Goal: Task Accomplishment & Management: Manage account settings

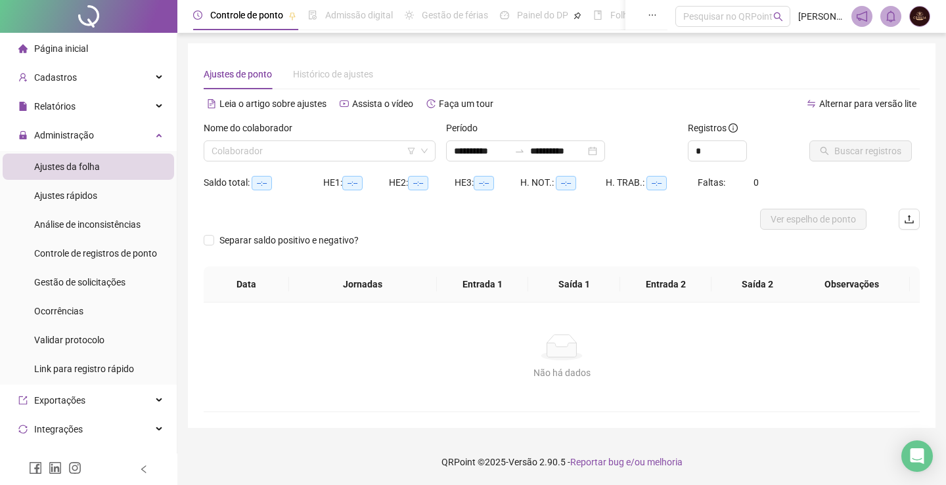
click at [312, 141] on div "Colaborador" at bounding box center [320, 151] width 232 height 21
click at [318, 152] on input "search" at bounding box center [314, 151] width 204 height 20
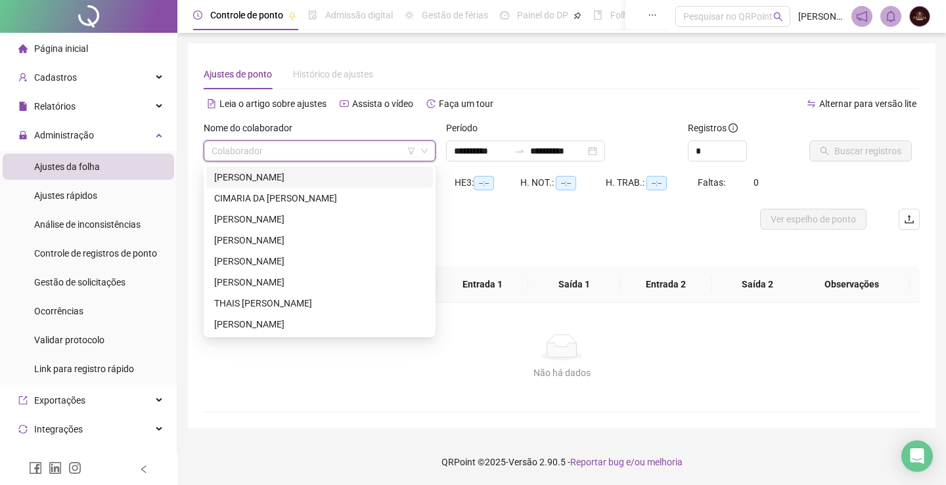
click at [303, 175] on div "[PERSON_NAME]" at bounding box center [319, 177] width 211 height 14
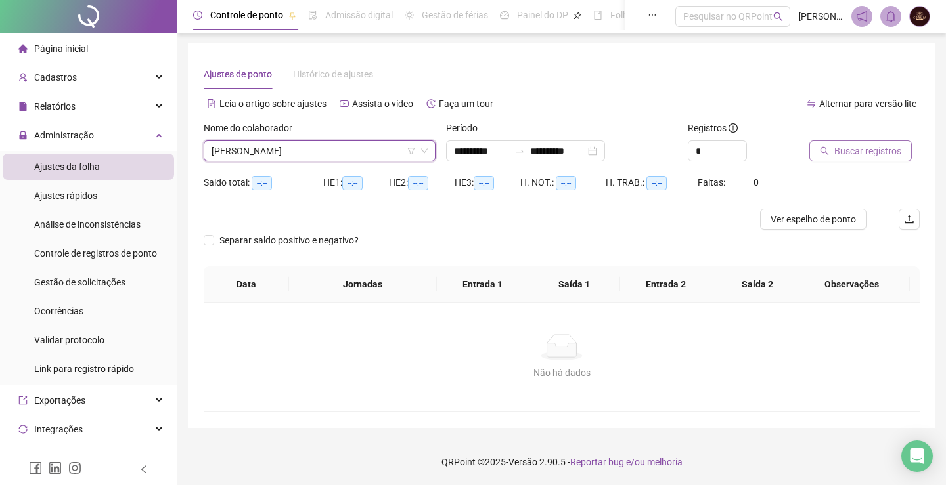
click at [838, 154] on span "Buscar registros" at bounding box center [867, 151] width 67 height 14
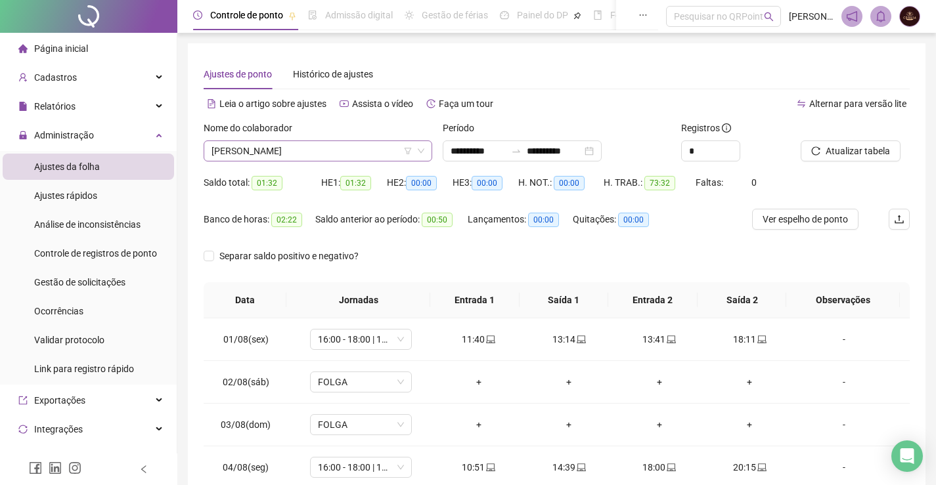
click at [312, 149] on span "[PERSON_NAME]" at bounding box center [318, 151] width 213 height 20
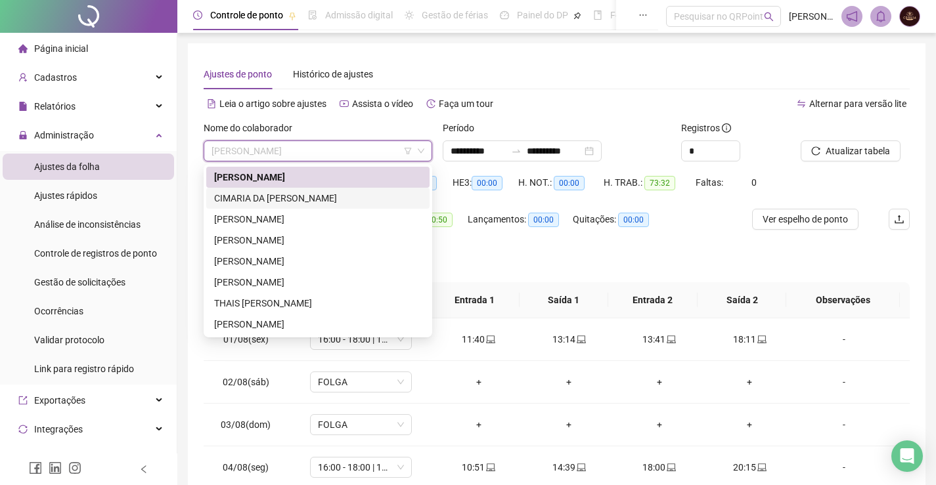
click at [289, 200] on div "CIMARIA DA [PERSON_NAME]" at bounding box center [318, 198] width 208 height 14
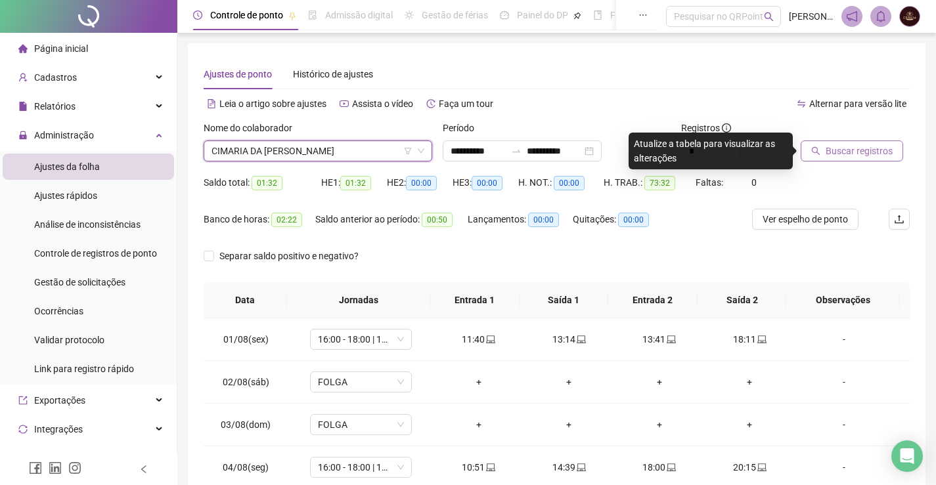
click at [881, 155] on span "Buscar registros" at bounding box center [859, 151] width 67 height 14
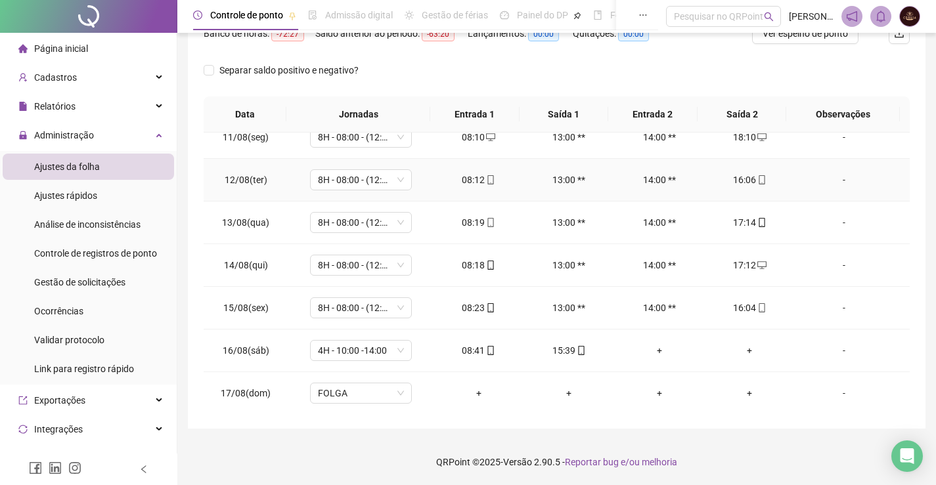
scroll to position [488, 0]
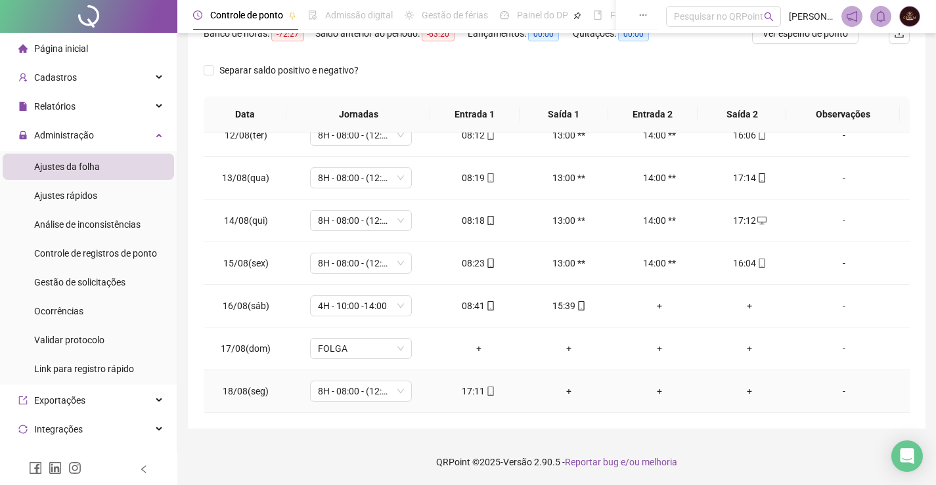
click at [566, 399] on td "+" at bounding box center [569, 391] width 91 height 43
click at [564, 388] on div "+" at bounding box center [569, 391] width 70 height 14
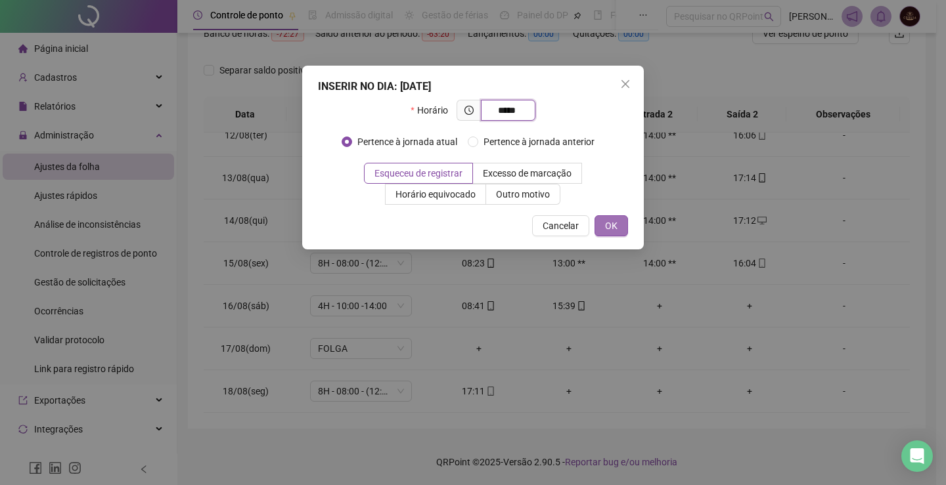
type input "*****"
click at [602, 223] on button "OK" at bounding box center [611, 225] width 34 height 21
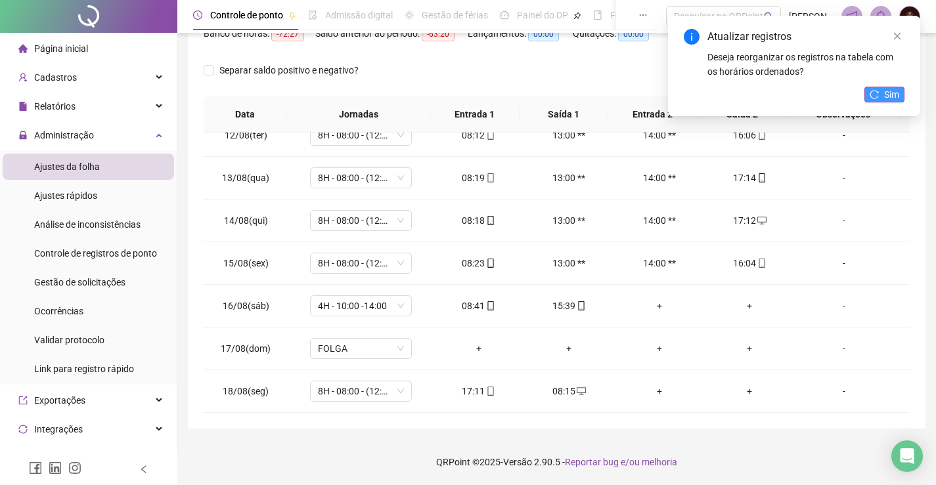
click at [875, 91] on icon "reload" at bounding box center [874, 94] width 9 height 9
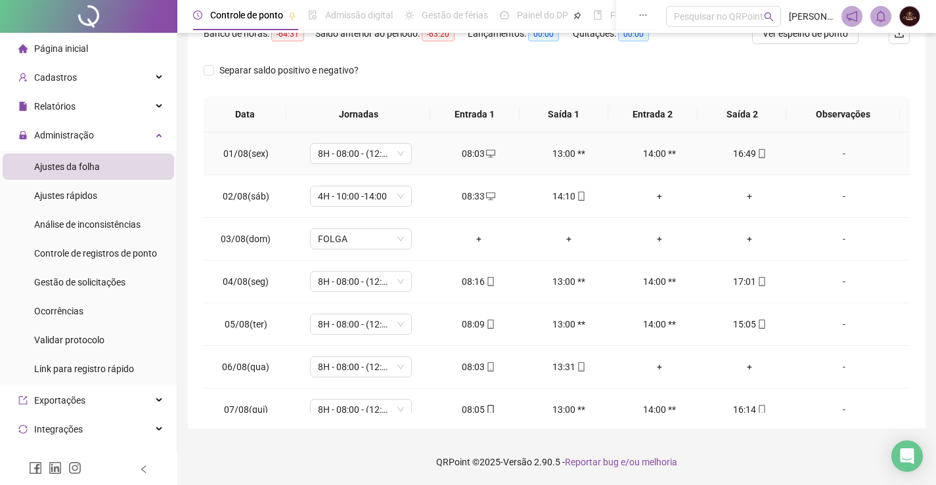
scroll to position [0, 0]
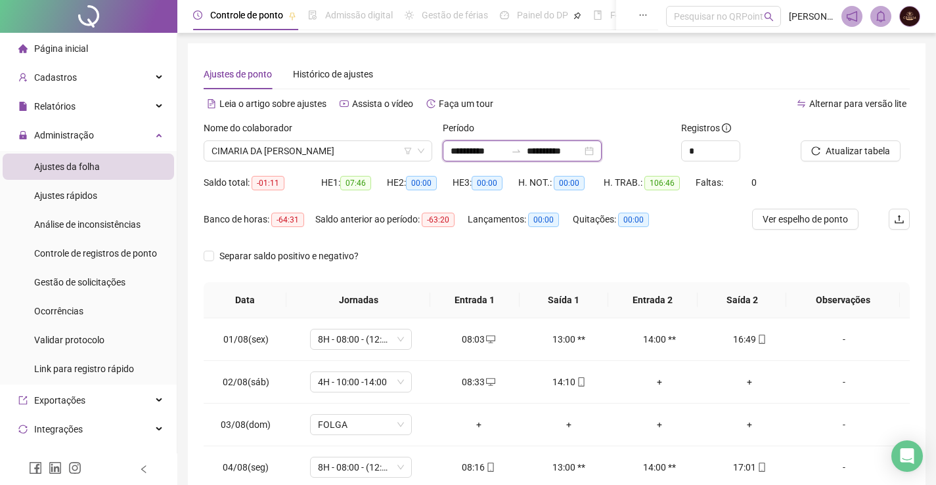
click at [548, 148] on input "**********" at bounding box center [554, 151] width 55 height 14
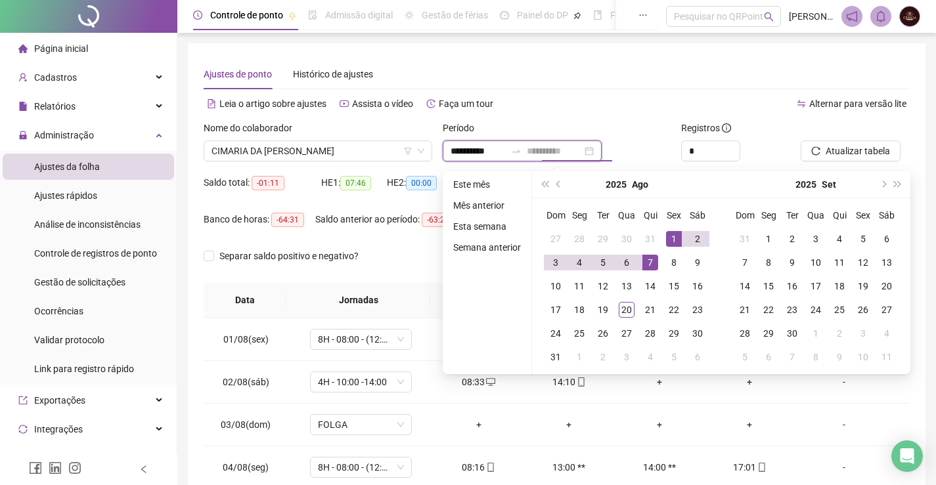
type input "**********"
click at [671, 240] on div "1" at bounding box center [674, 239] width 16 height 16
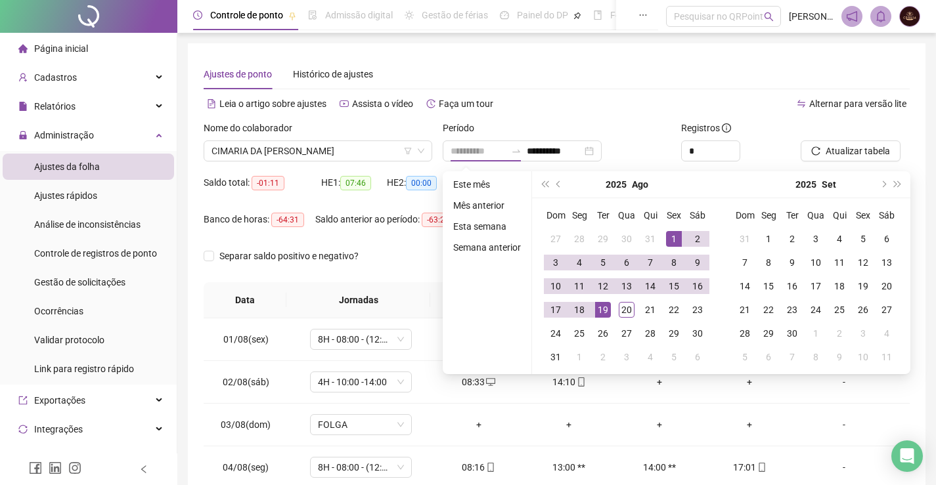
click at [600, 308] on div "19" at bounding box center [603, 310] width 16 height 16
type input "**********"
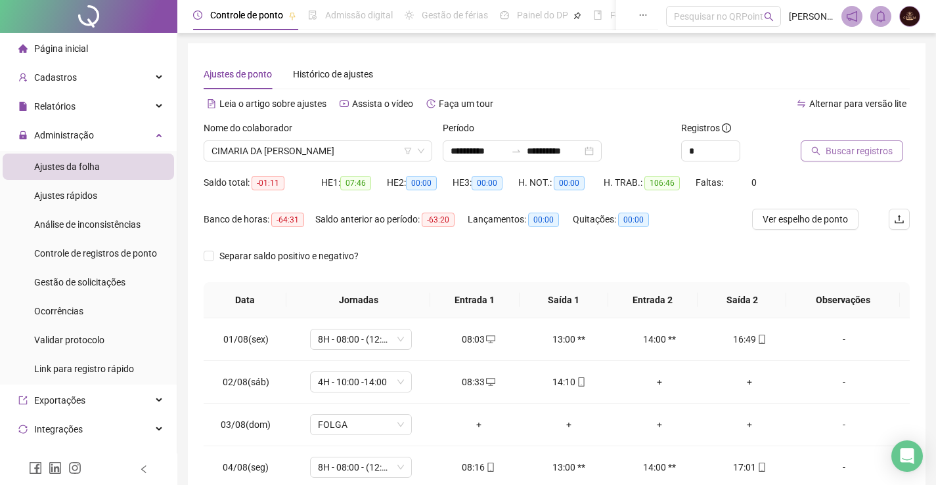
click at [881, 149] on span "Buscar registros" at bounding box center [859, 151] width 67 height 14
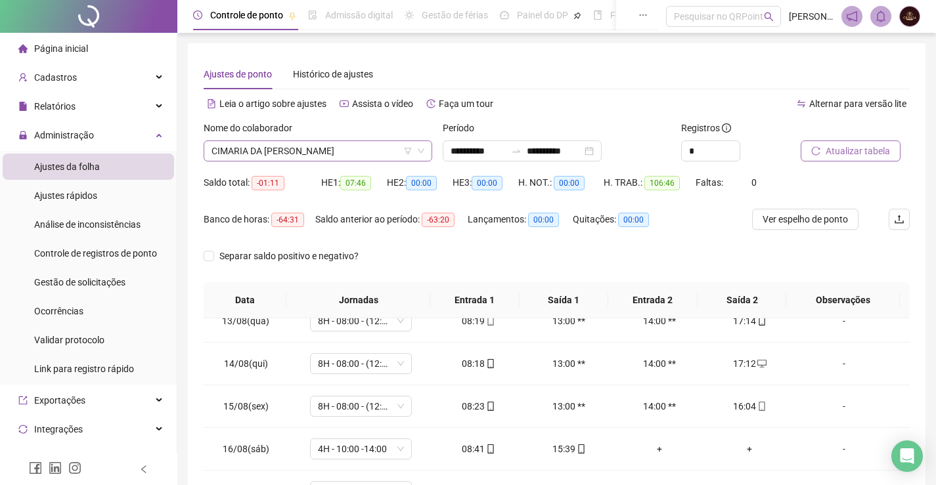
click at [336, 153] on span "CIMARIA DA [PERSON_NAME]" at bounding box center [318, 151] width 213 height 20
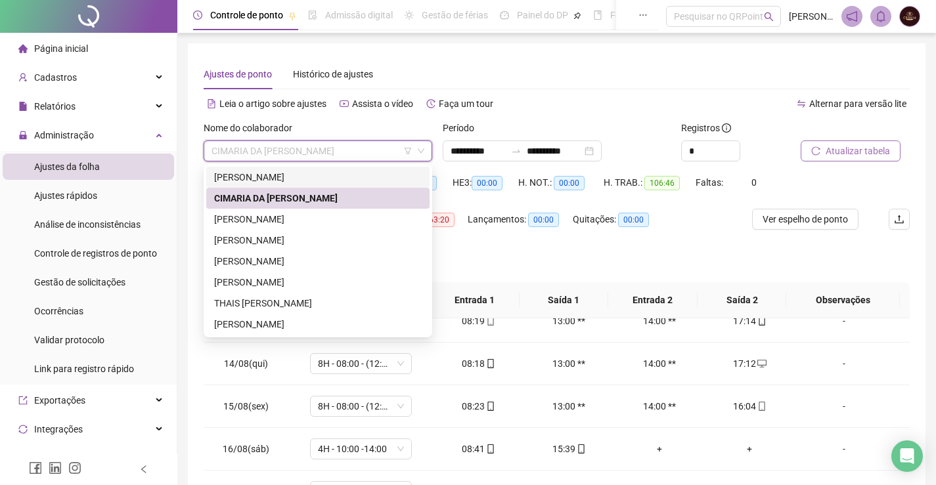
click at [307, 175] on div "[PERSON_NAME]" at bounding box center [318, 177] width 208 height 14
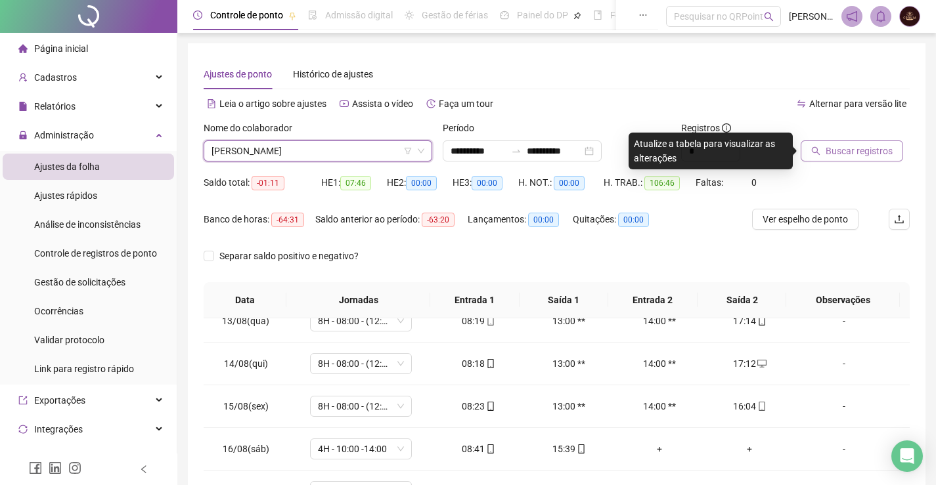
click at [891, 151] on button "Buscar registros" at bounding box center [852, 151] width 102 height 21
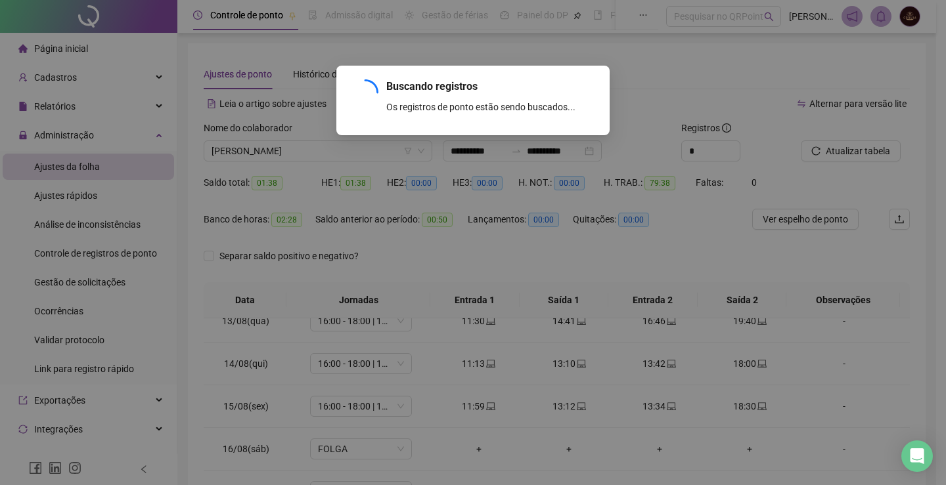
click at [847, 146] on div "Buscando registros Os registros de ponto estão sendo buscados... OK" at bounding box center [473, 242] width 946 height 485
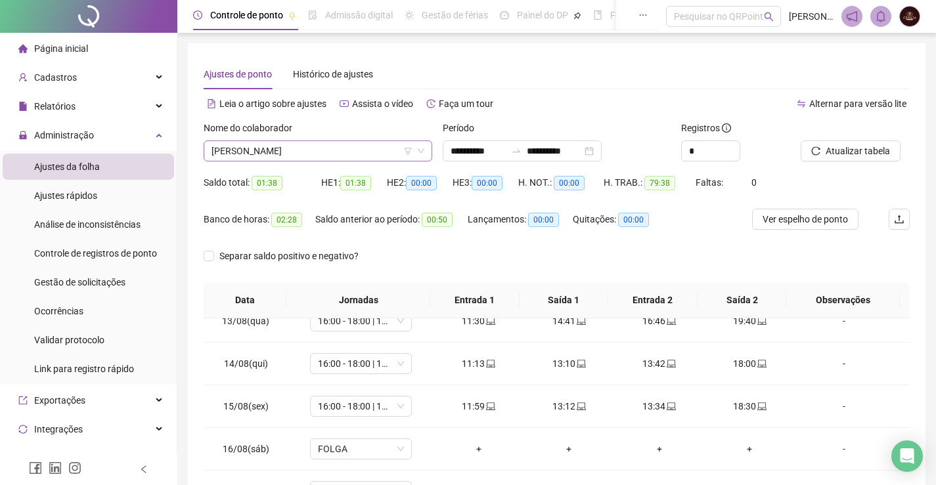
click at [311, 150] on span "[PERSON_NAME]" at bounding box center [318, 151] width 213 height 20
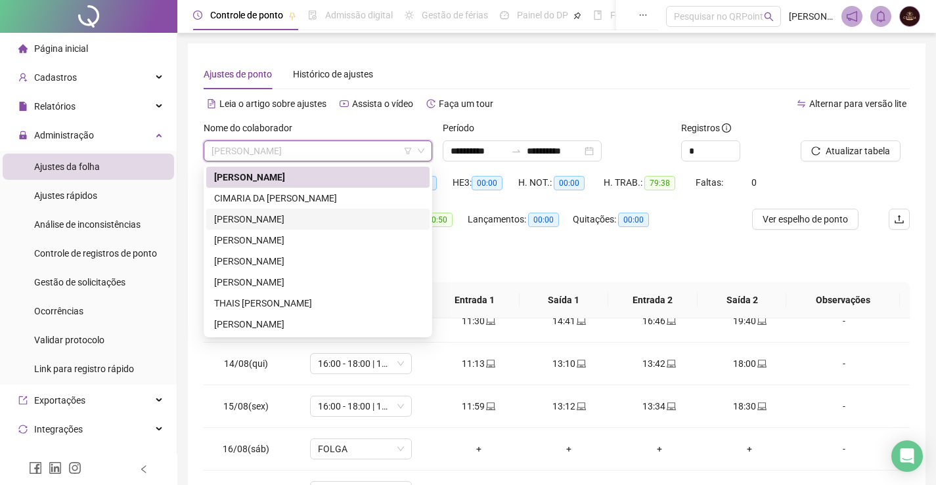
click at [289, 217] on div "[PERSON_NAME]" at bounding box center [318, 219] width 208 height 14
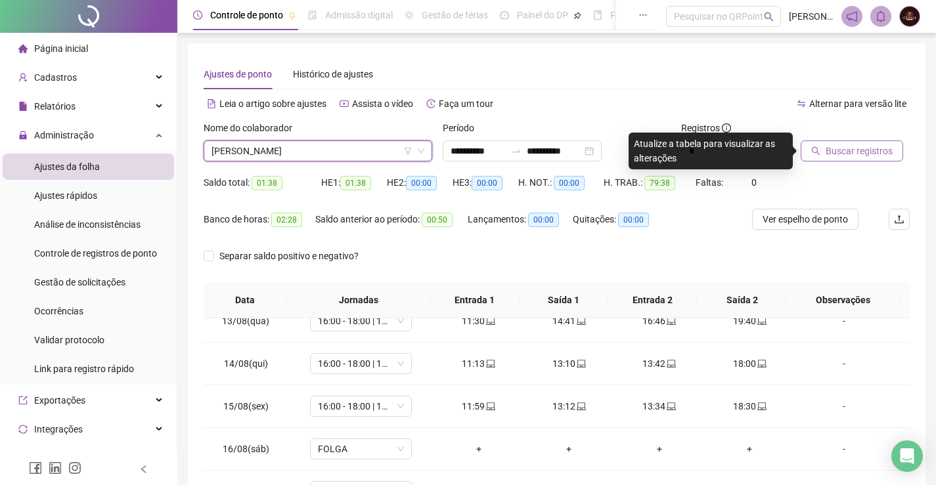
click at [875, 143] on button "Buscar registros" at bounding box center [852, 151] width 102 height 21
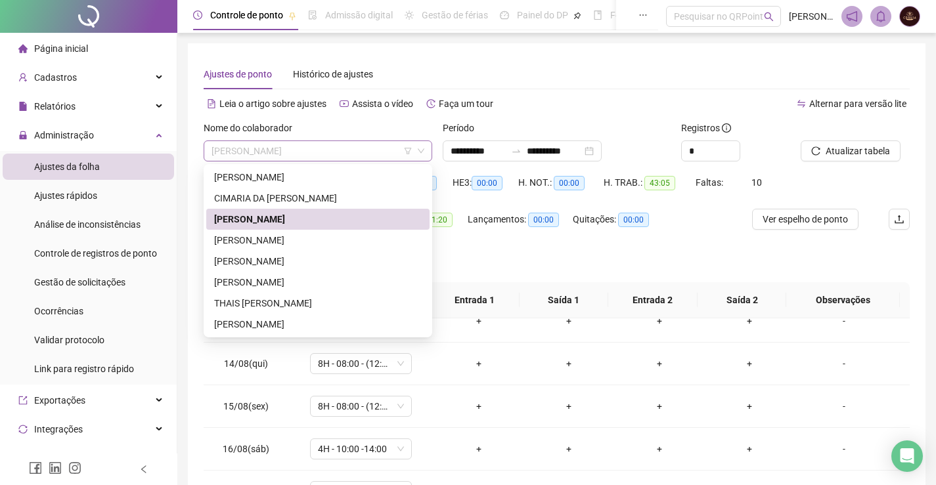
click at [328, 155] on span "[PERSON_NAME]" at bounding box center [318, 151] width 213 height 20
click at [271, 240] on div "[PERSON_NAME]" at bounding box center [318, 240] width 208 height 14
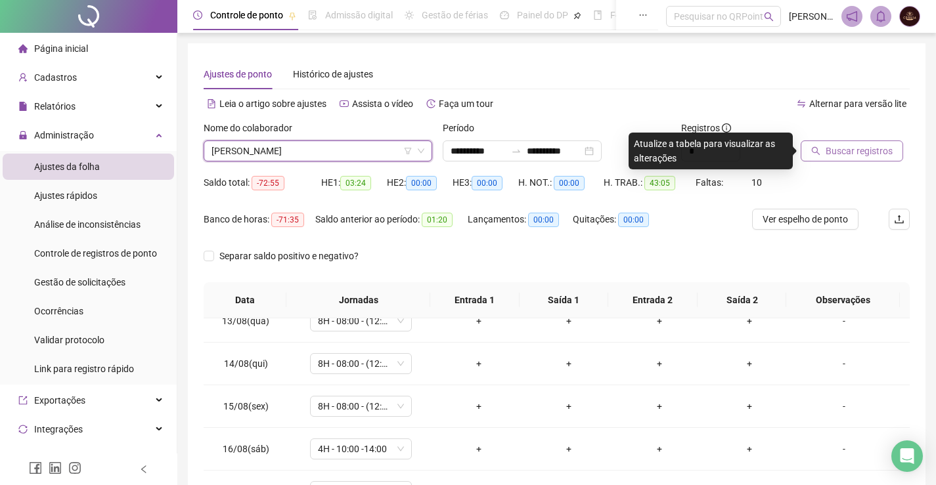
click at [834, 150] on span "Buscar registros" at bounding box center [859, 151] width 67 height 14
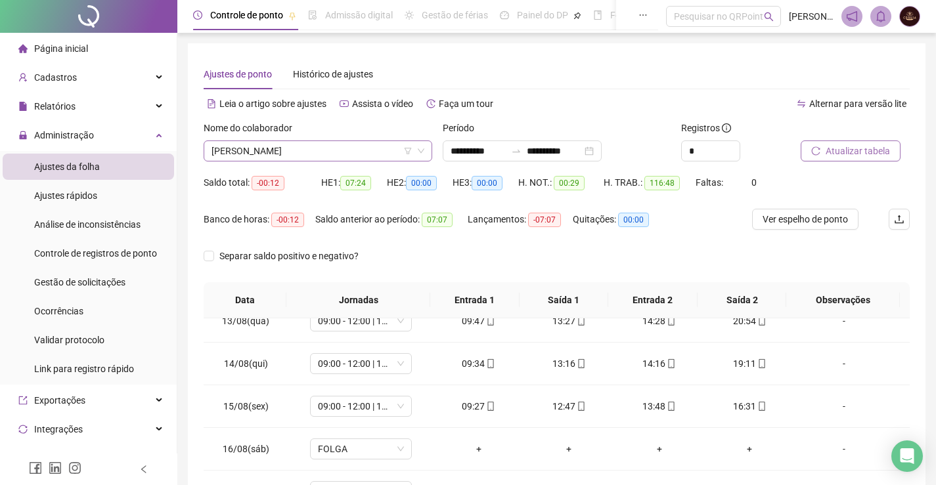
click at [300, 148] on span "[PERSON_NAME]" at bounding box center [318, 151] width 213 height 20
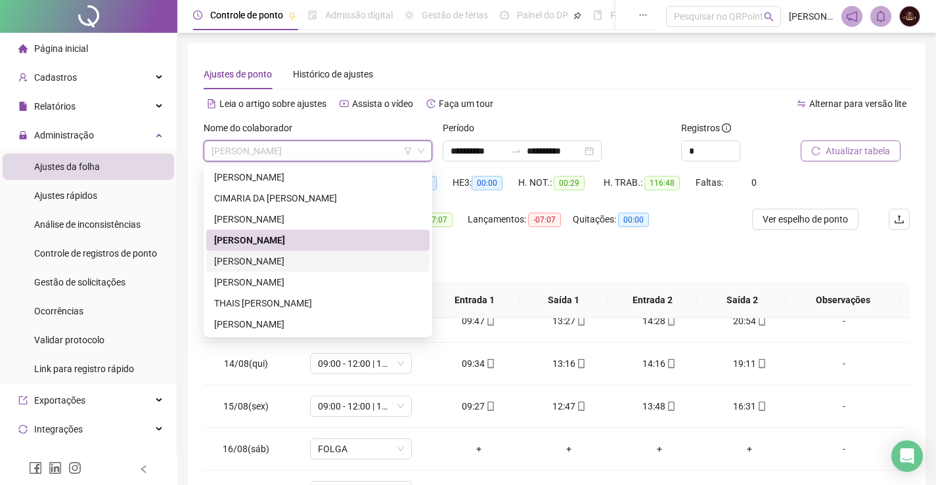
click at [284, 261] on div "[PERSON_NAME]" at bounding box center [318, 261] width 208 height 14
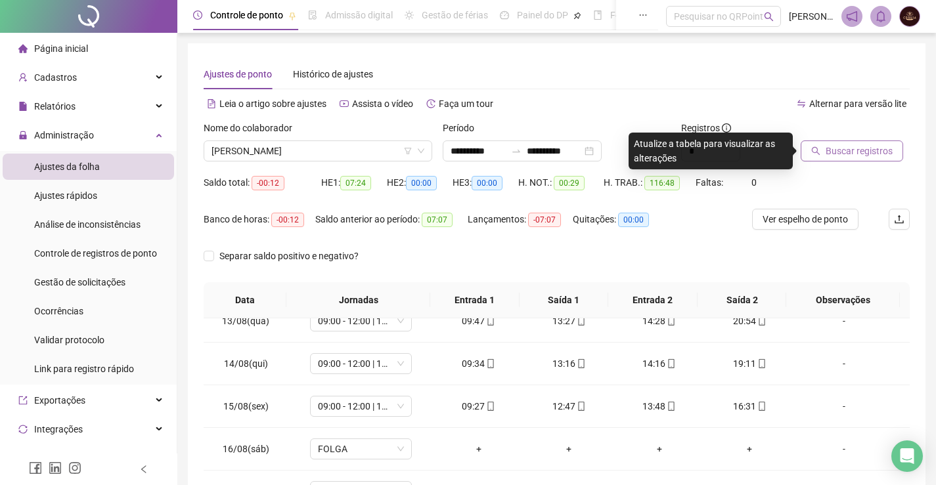
click at [857, 154] on span "Buscar registros" at bounding box center [859, 151] width 67 height 14
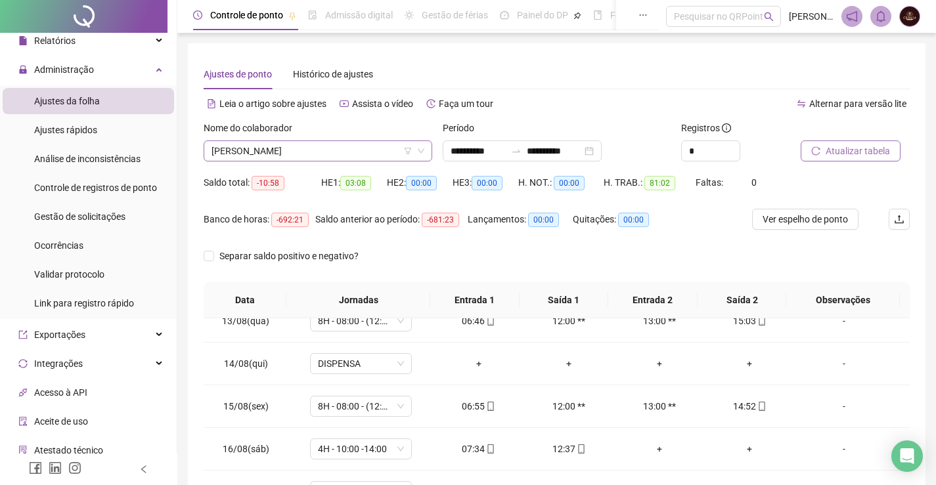
click at [298, 148] on span "[PERSON_NAME]" at bounding box center [318, 151] width 213 height 20
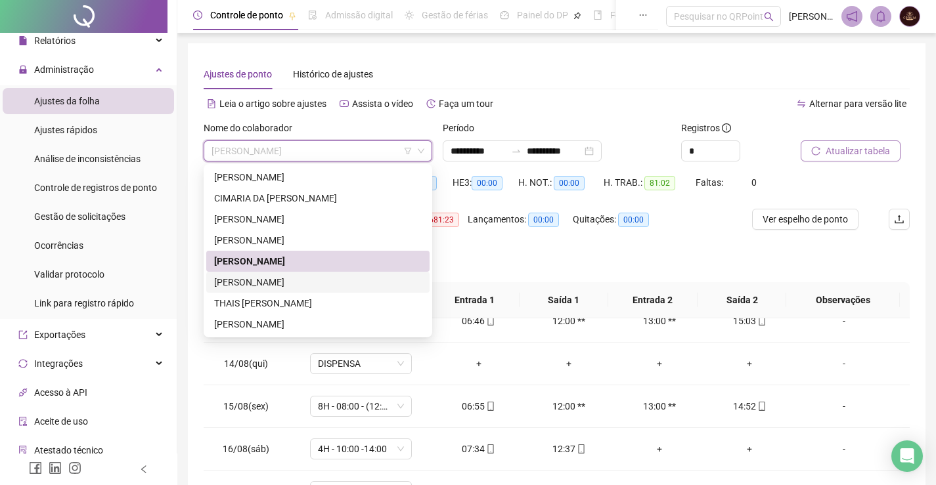
click at [263, 289] on div "[PERSON_NAME]" at bounding box center [318, 282] width 208 height 14
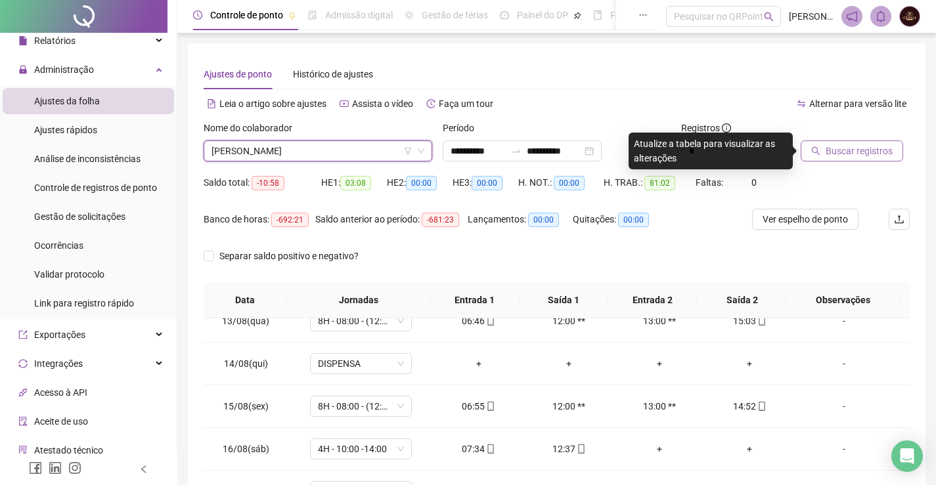
click at [857, 152] on span "Buscar registros" at bounding box center [859, 151] width 67 height 14
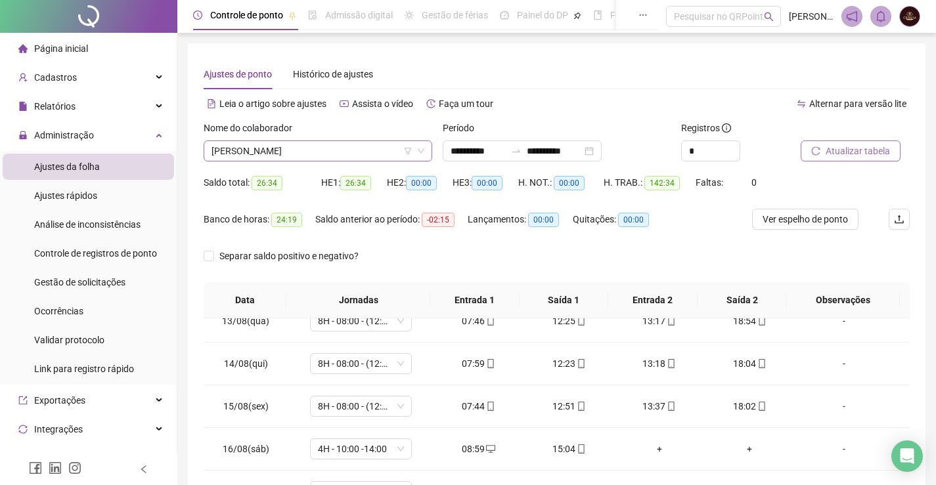
click at [286, 150] on span "[PERSON_NAME]" at bounding box center [318, 151] width 213 height 20
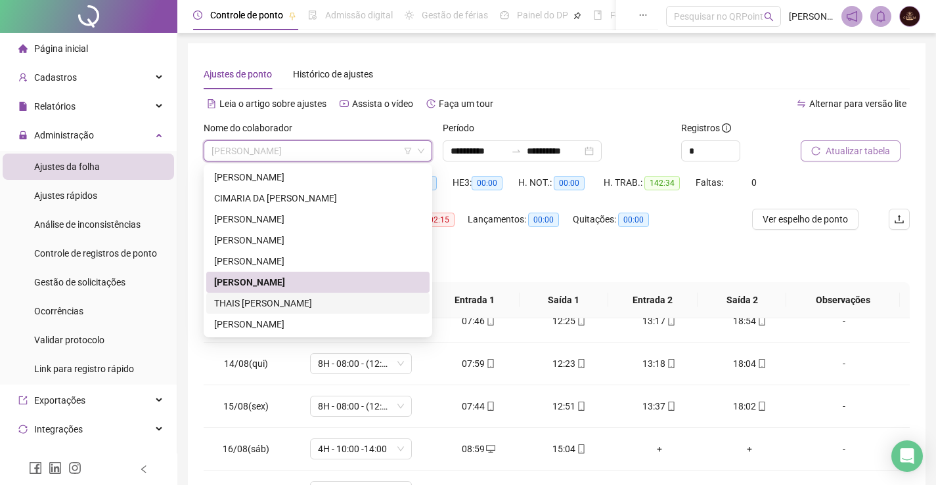
click at [286, 308] on div "THAIS [PERSON_NAME]" at bounding box center [318, 303] width 208 height 14
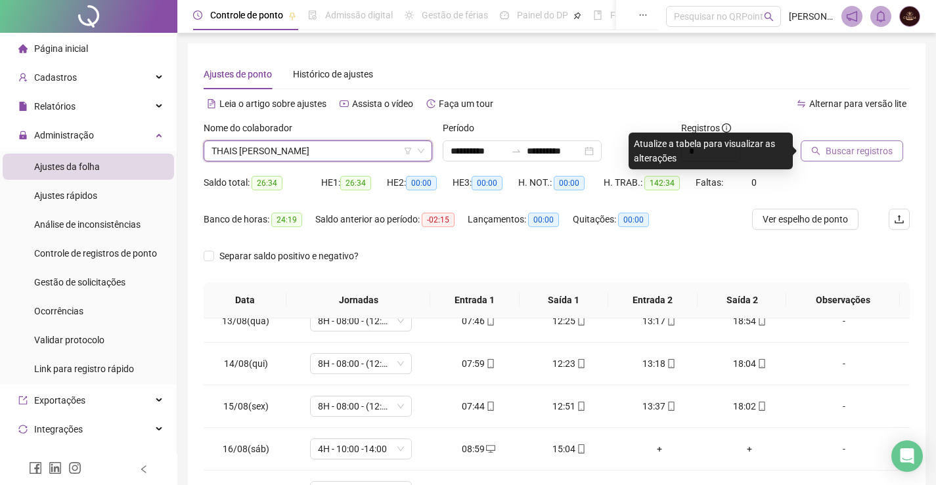
click at [873, 155] on span "Buscar registros" at bounding box center [859, 151] width 67 height 14
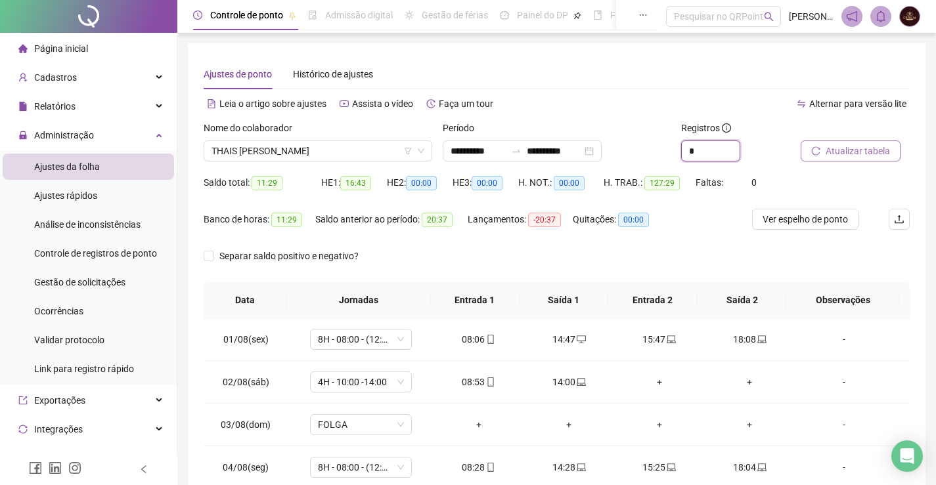
drag, startPoint x: 697, startPoint y: 154, endPoint x: 661, endPoint y: 152, distance: 35.5
click at [661, 152] on div "**********" at bounding box center [556, 146] width 717 height 51
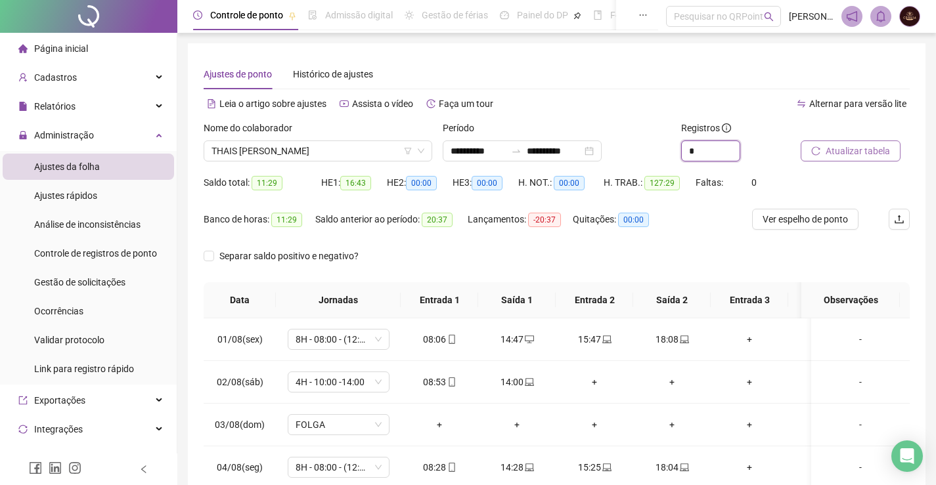
drag, startPoint x: 709, startPoint y: 148, endPoint x: 638, endPoint y: 152, distance: 71.0
click at [638, 152] on div "**********" at bounding box center [556, 146] width 717 height 51
type input "*"
click at [847, 152] on span "Atualizar tabela" at bounding box center [858, 151] width 64 height 14
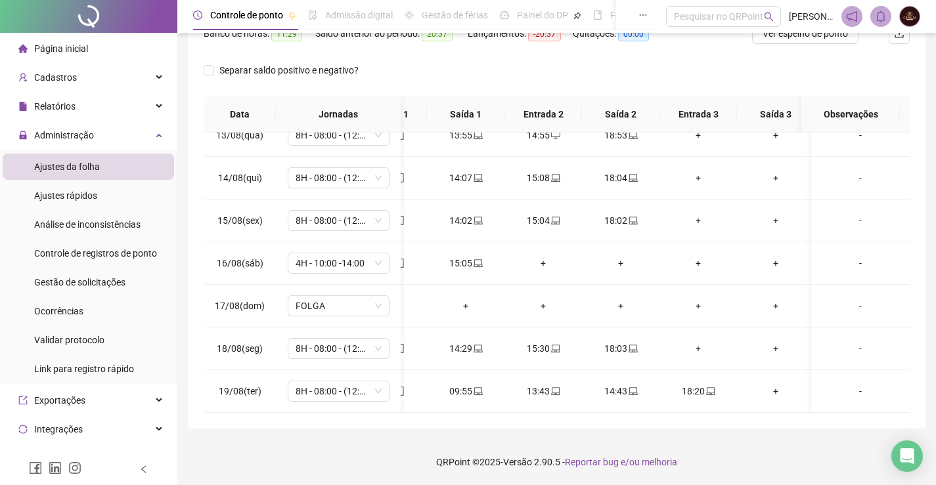
scroll to position [0, 99]
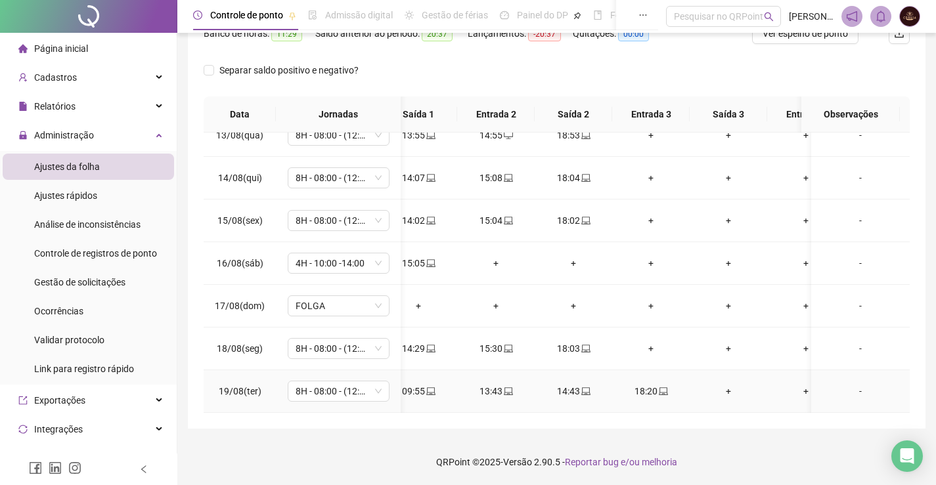
click at [732, 386] on div "+" at bounding box center [728, 391] width 56 height 14
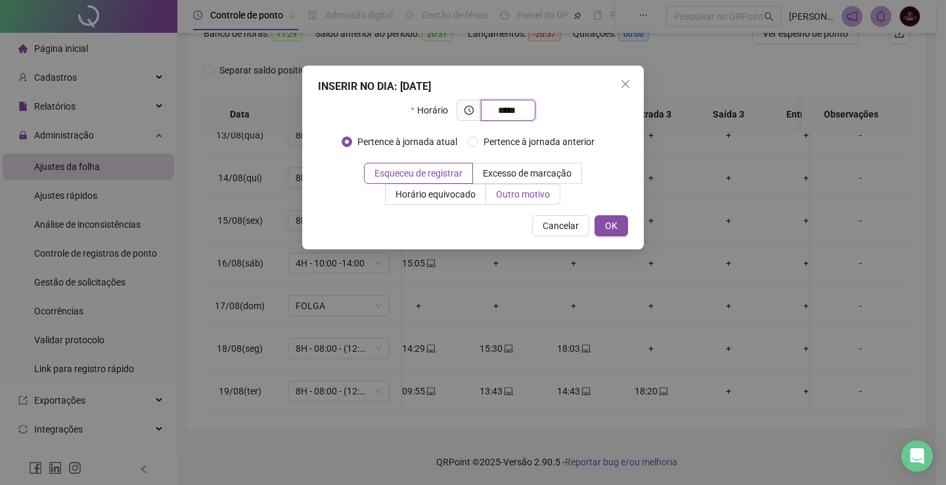
type input "*****"
click at [518, 198] on span "Outro motivo" at bounding box center [523, 194] width 54 height 11
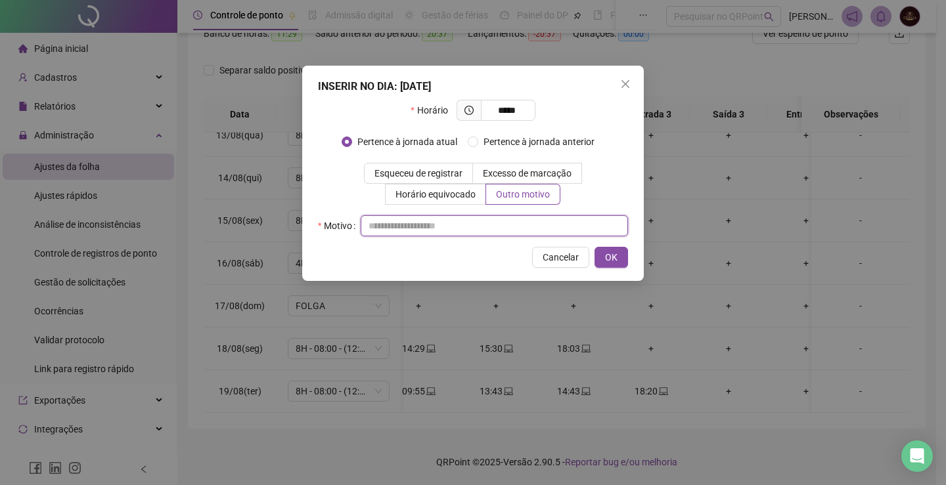
click at [448, 224] on input "text" at bounding box center [494, 225] width 267 height 21
type input "*"
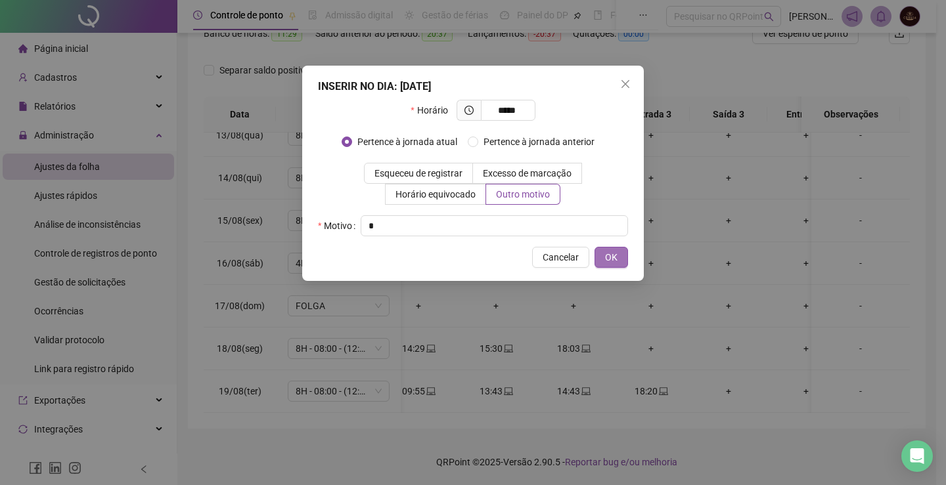
click at [612, 252] on span "OK" at bounding box center [611, 257] width 12 height 14
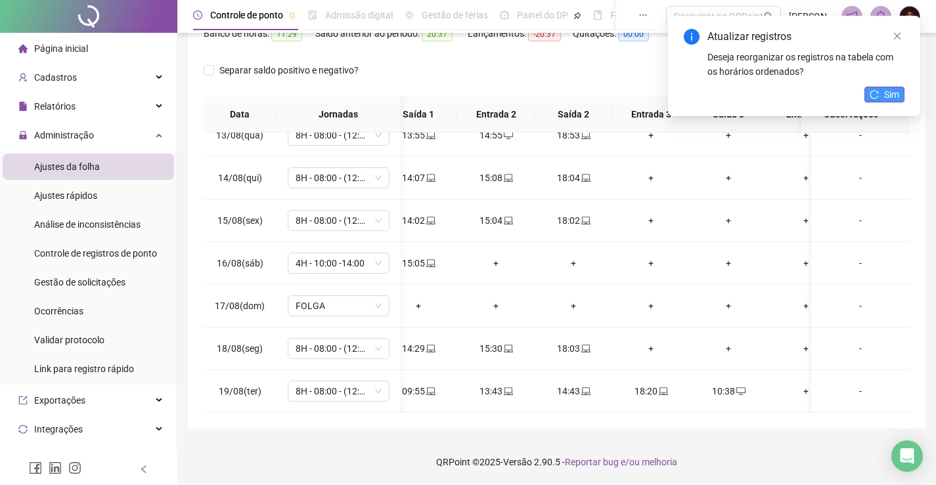
click at [877, 89] on button "Sim" at bounding box center [884, 95] width 40 height 16
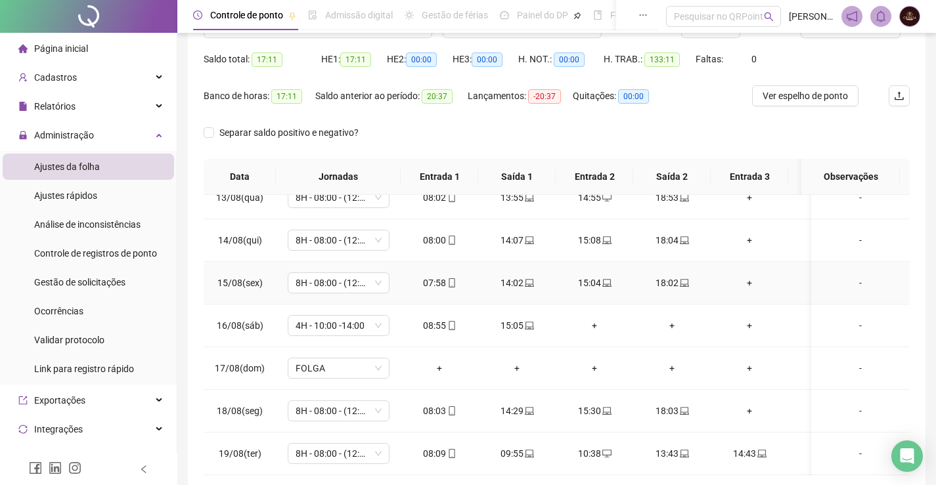
scroll to position [186, 0]
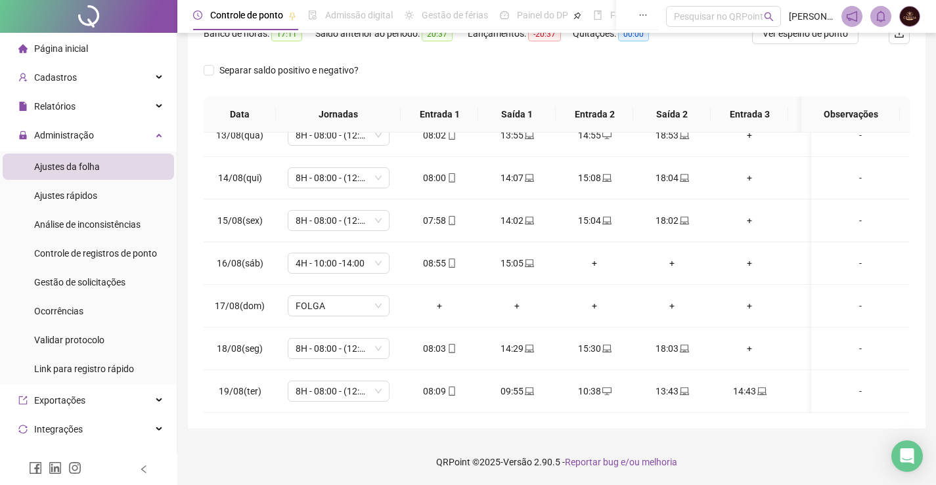
click at [98, 52] on li "Página inicial" at bounding box center [88, 48] width 171 height 26
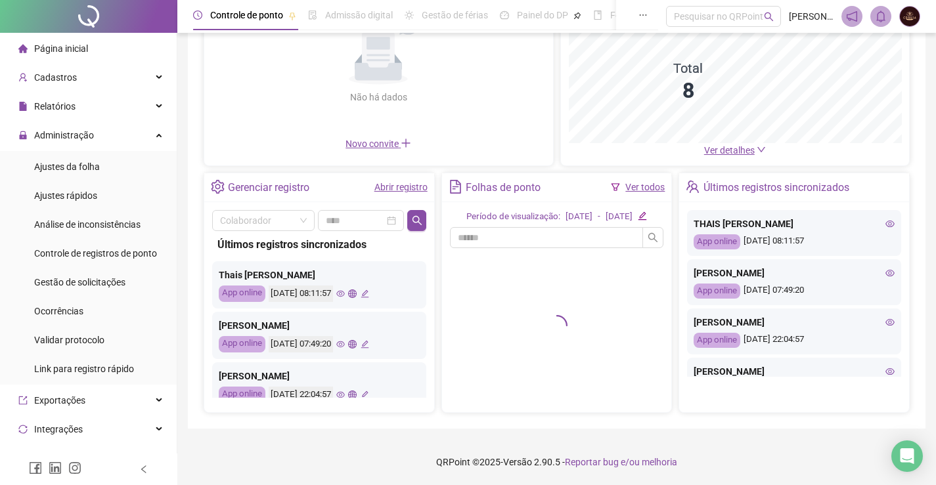
scroll to position [162, 0]
